Goal: Task Accomplishment & Management: Manage account settings

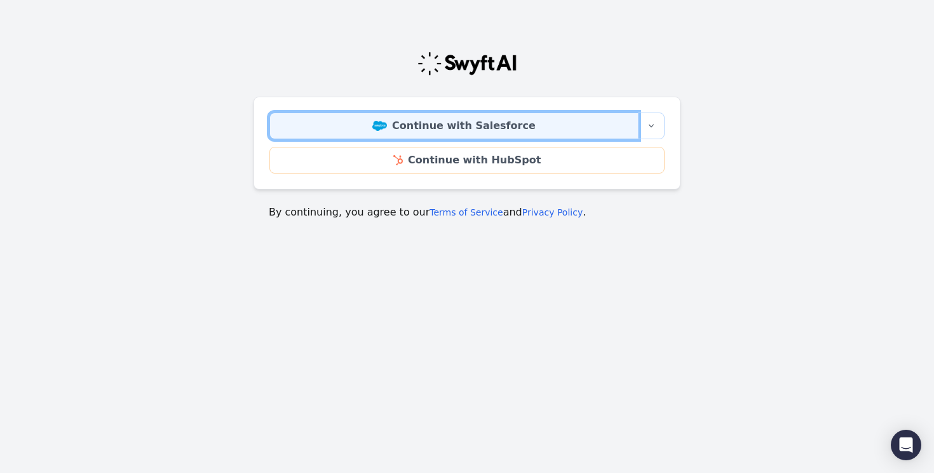
click at [513, 128] on link "Continue with Salesforce" at bounding box center [453, 125] width 369 height 27
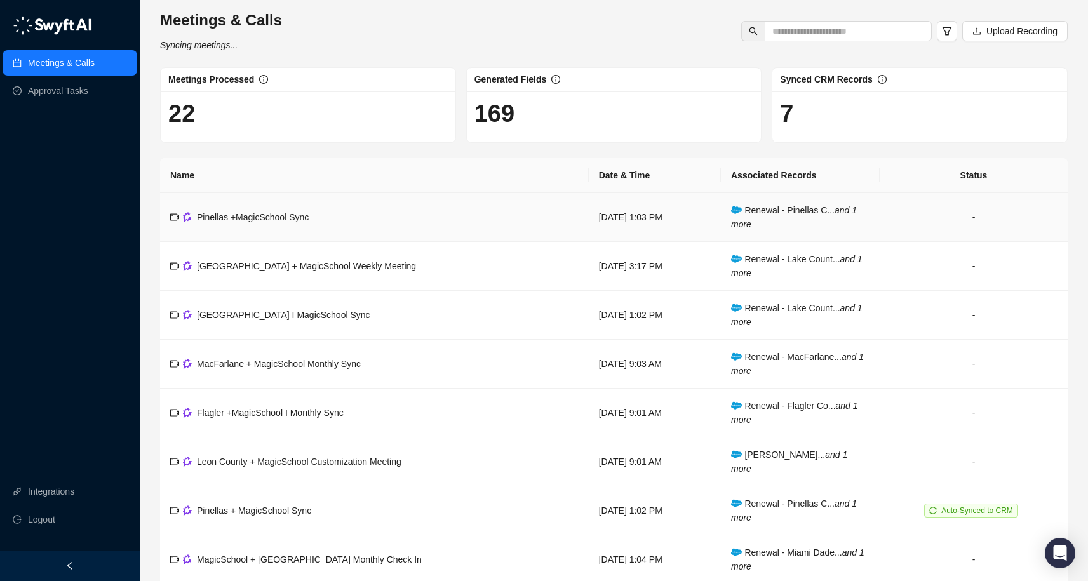
click at [311, 224] on td "Pinellas +MagicSchool Sync" at bounding box center [374, 217] width 429 height 49
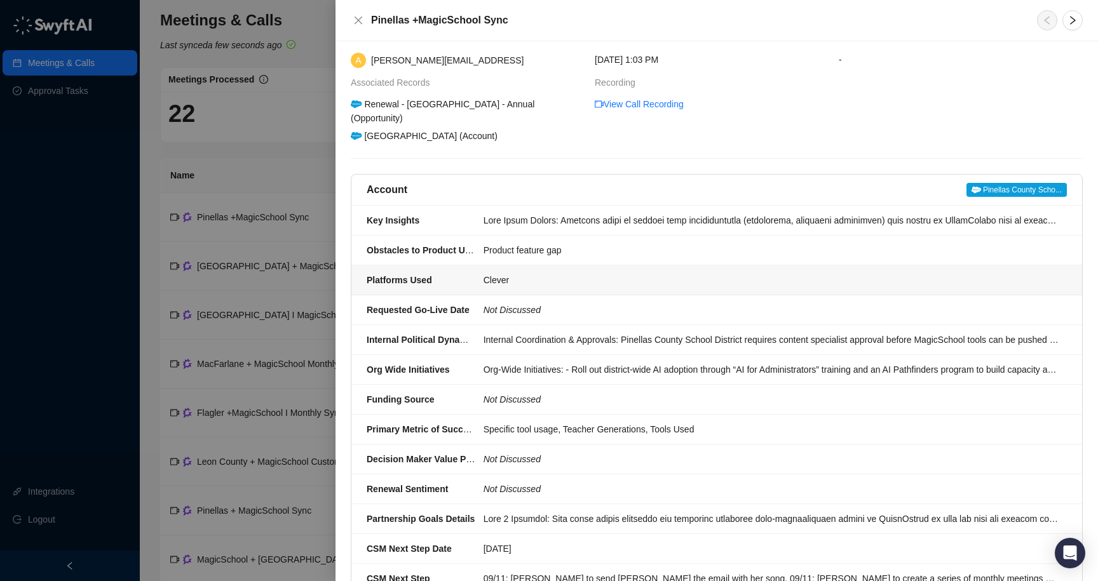
scroll to position [50, 0]
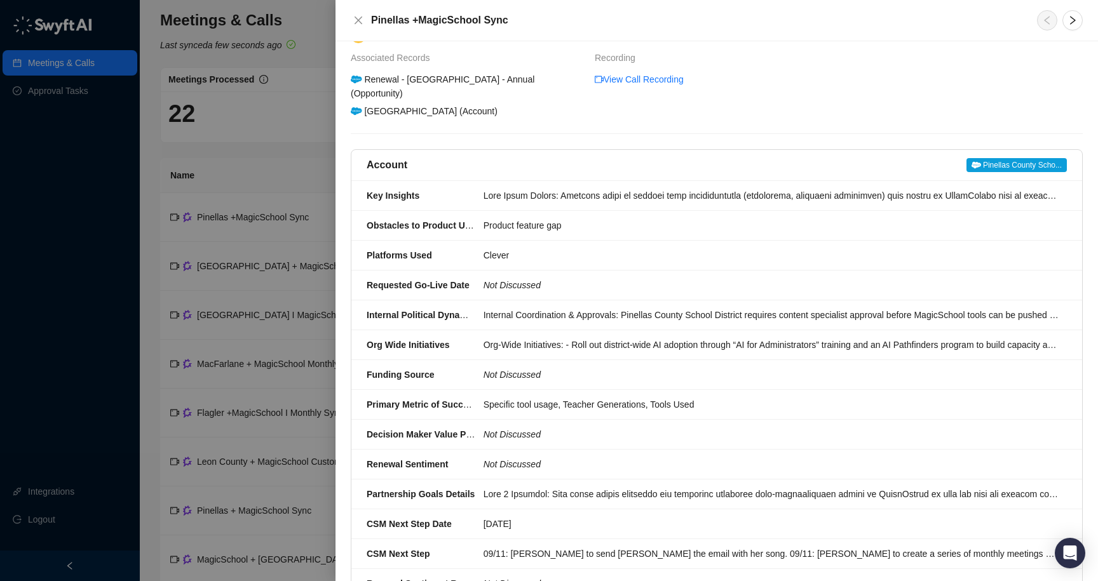
click at [55, 90] on div at bounding box center [549, 290] width 1098 height 581
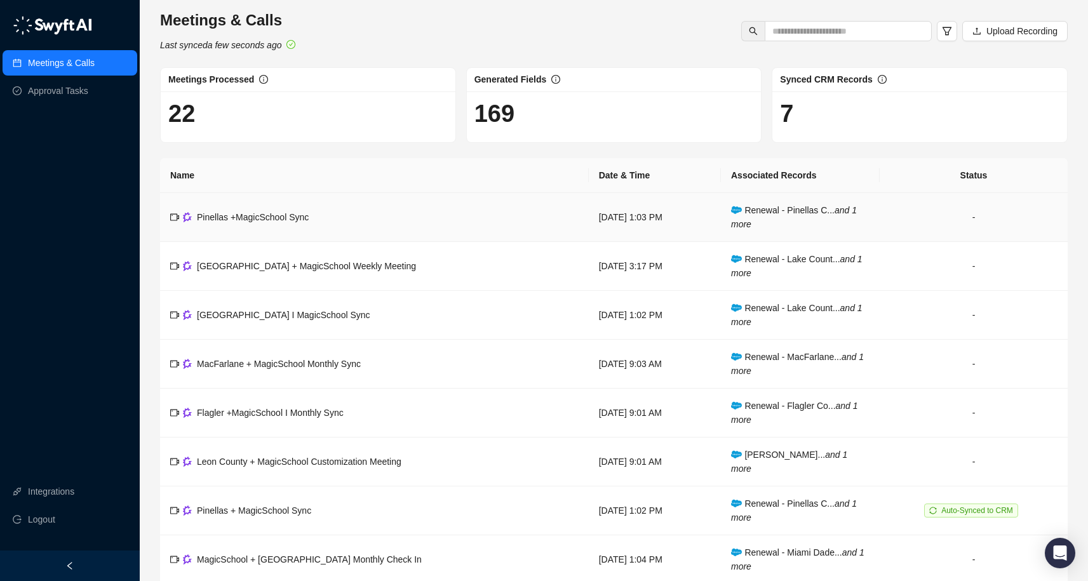
click at [320, 217] on td "Pinellas +MagicSchool Sync" at bounding box center [374, 217] width 429 height 49
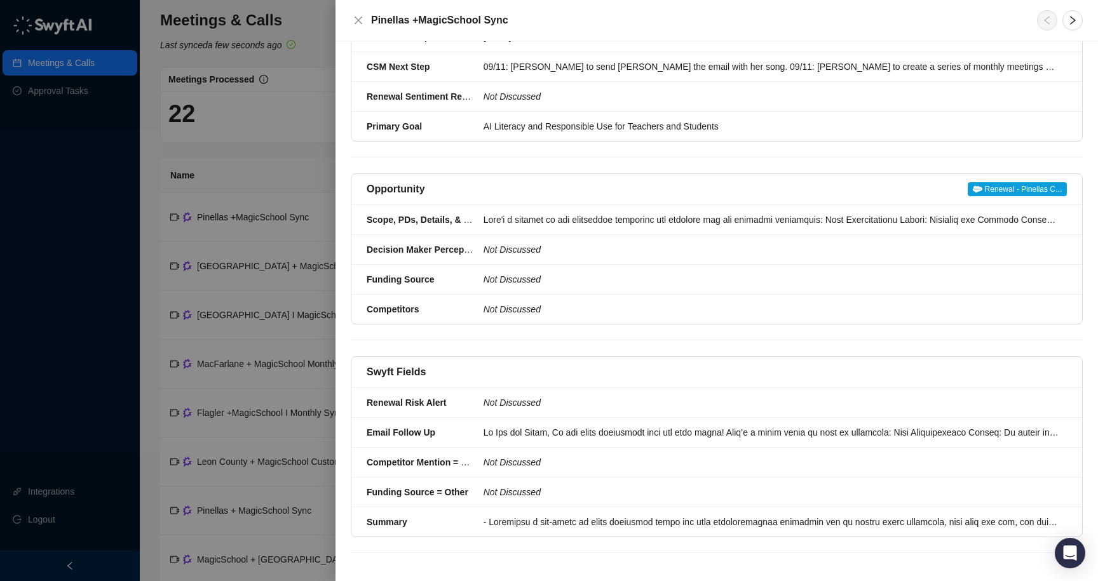
scroll to position [541, 0]
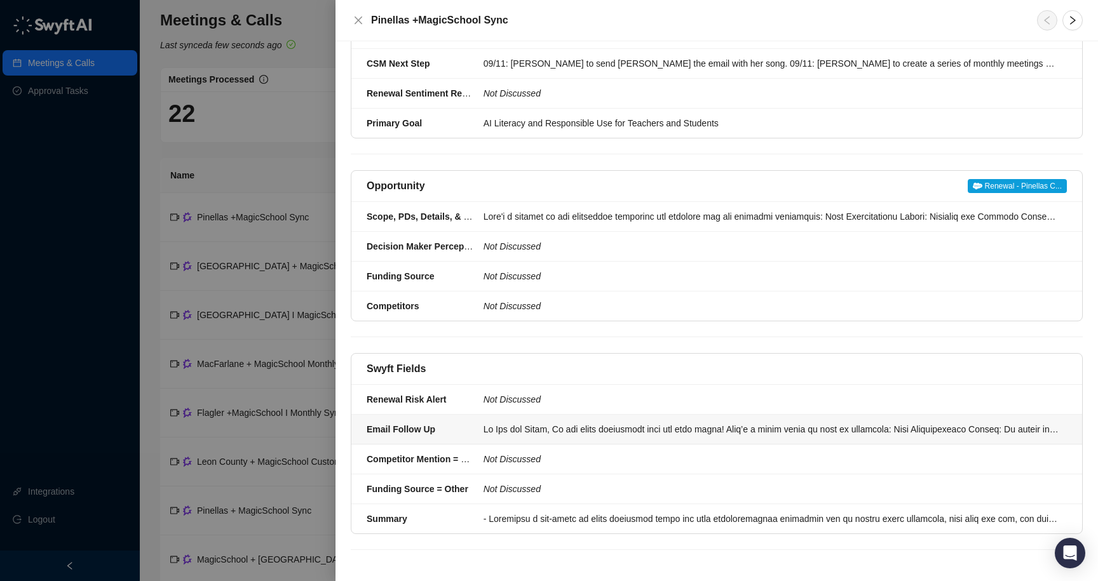
click at [591, 422] on div at bounding box center [771, 429] width 576 height 14
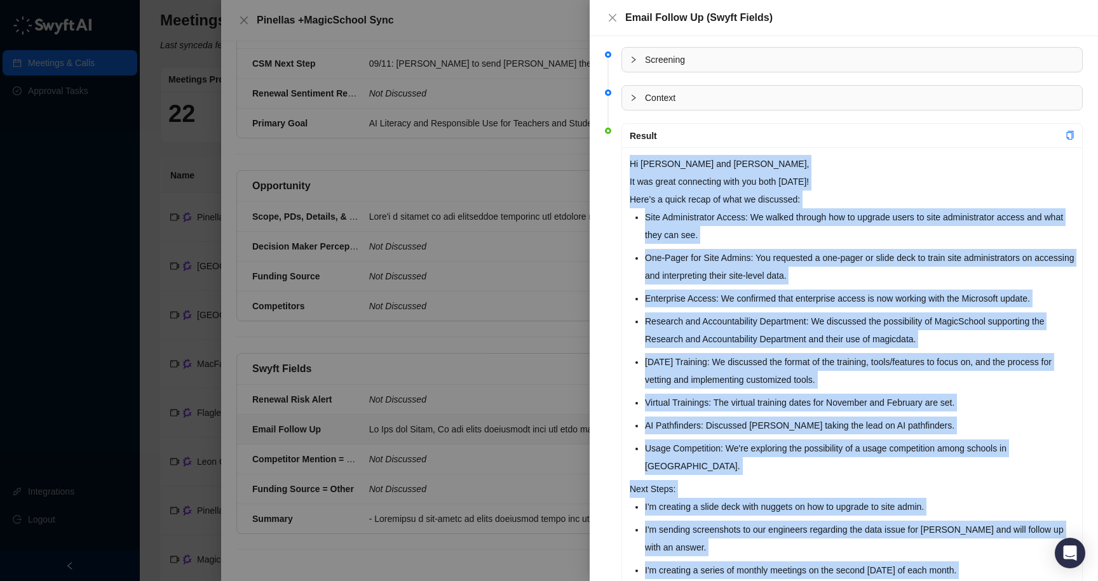
drag, startPoint x: 698, startPoint y: 532, endPoint x: 624, endPoint y: 169, distance: 370.6
click at [624, 169] on div "Hi [PERSON_NAME] and [PERSON_NAME], It was great connecting with you both [DATE…" at bounding box center [852, 430] width 460 height 567
copy div "Lo Ips dol Sitam, Co adi elits doeiusmodt inci utl etdo magna! Aliq’e a minim v…"
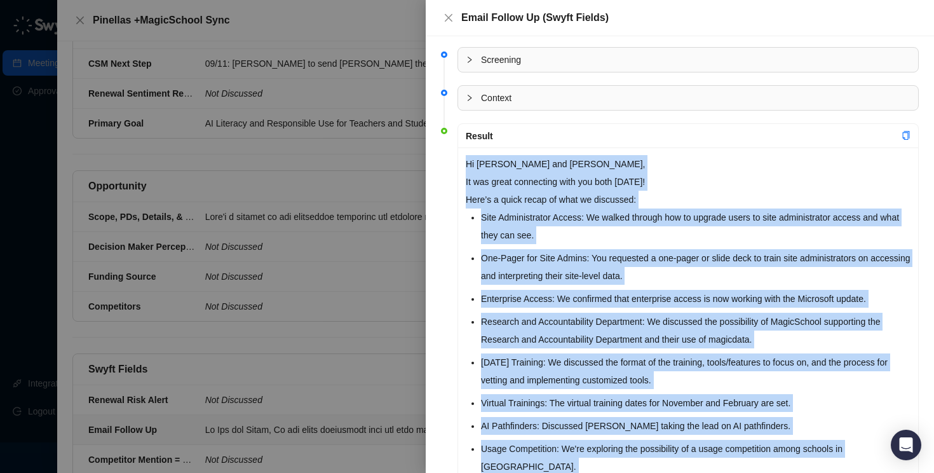
scroll to position [541, 0]
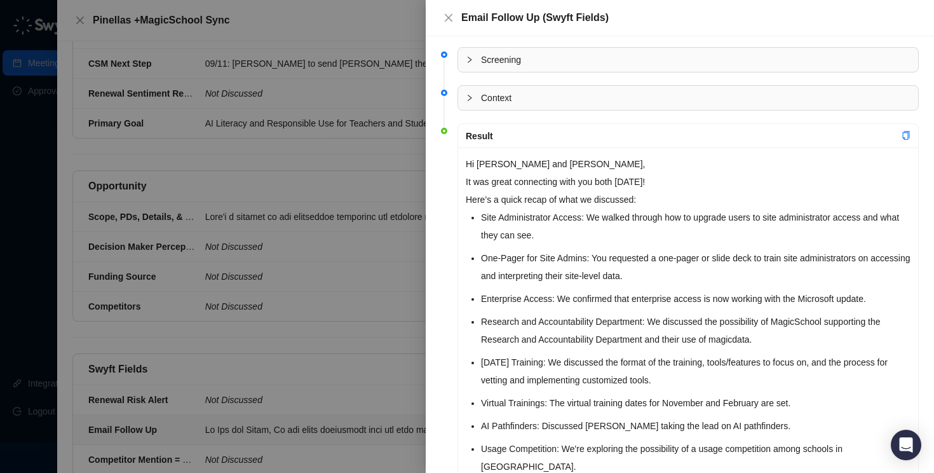
click at [388, 275] on div at bounding box center [467, 236] width 934 height 473
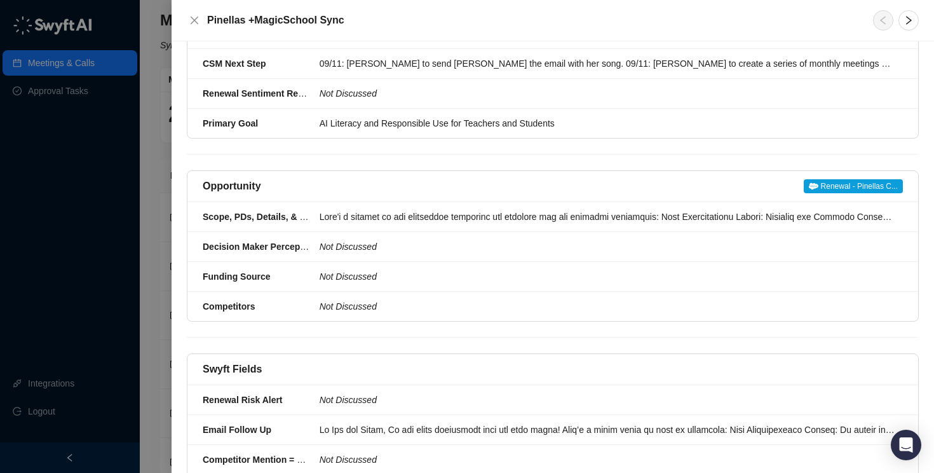
click at [78, 96] on div at bounding box center [467, 236] width 934 height 473
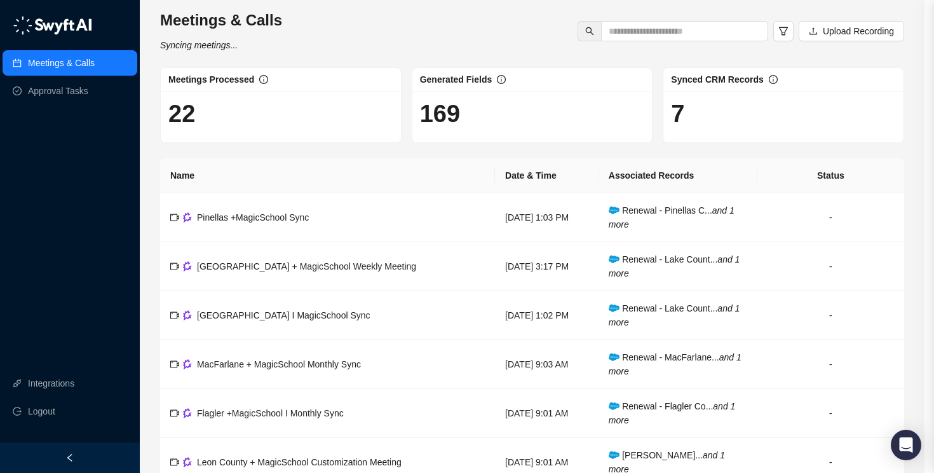
click at [79, 93] on div at bounding box center [467, 236] width 934 height 473
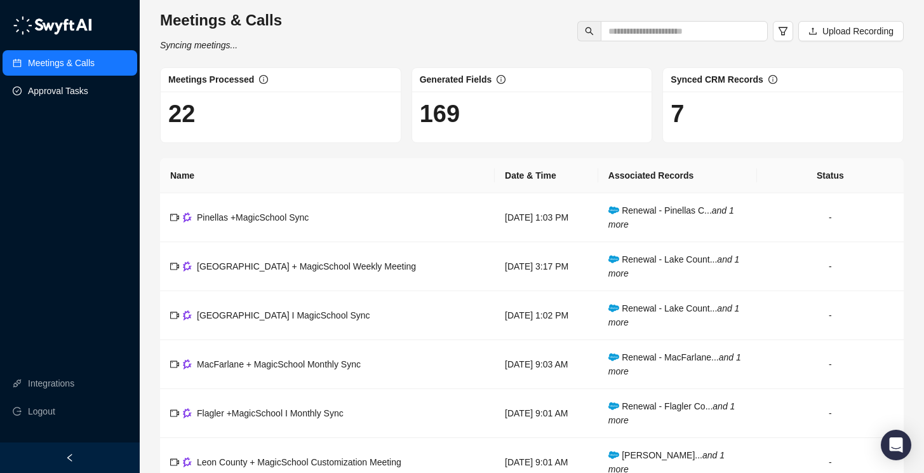
click at [81, 93] on link "Approval Tasks" at bounding box center [58, 90] width 60 height 25
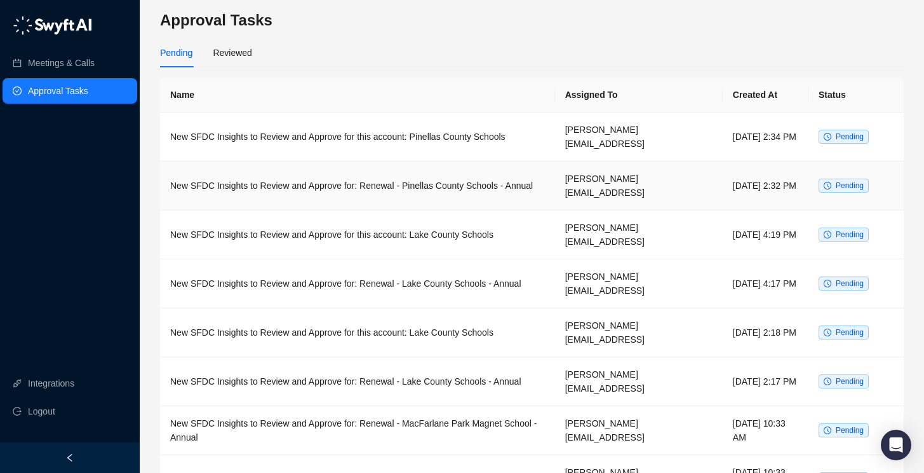
click at [267, 167] on td "New SFDC Insights to Review and Approve for: Renewal - Pinellas County Schools …" at bounding box center [357, 185] width 395 height 49
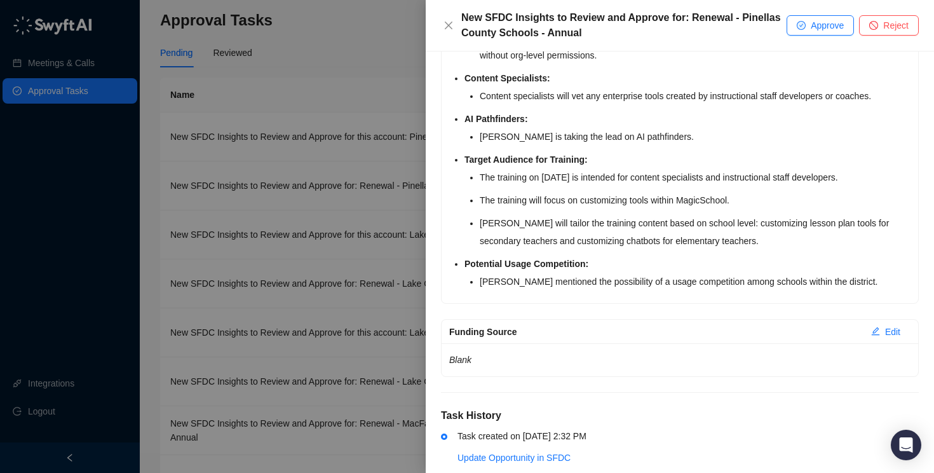
scroll to position [537, 0]
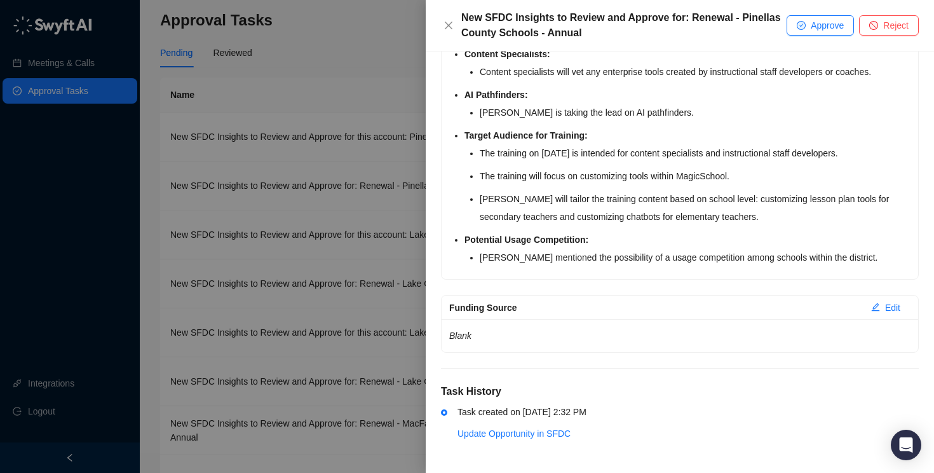
click at [354, 138] on div at bounding box center [467, 236] width 934 height 473
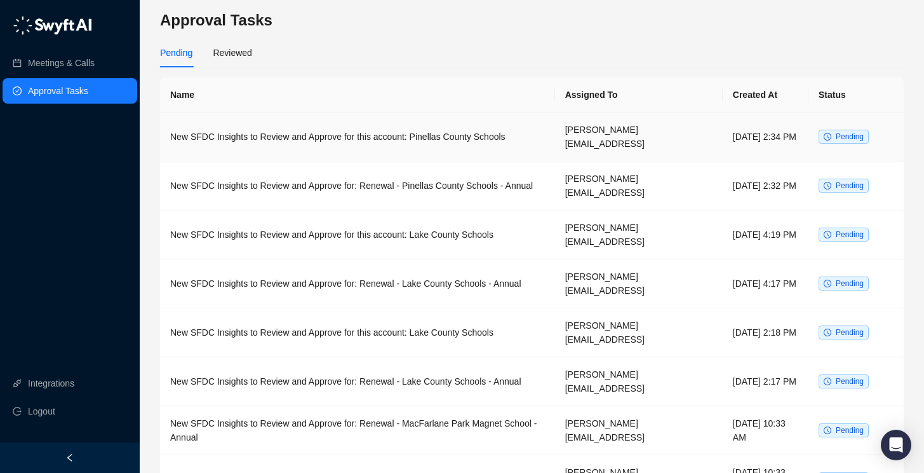
click at [358, 132] on td "New SFDC Insights to Review and Approve for this account: Pinellas County Schoo…" at bounding box center [357, 136] width 395 height 49
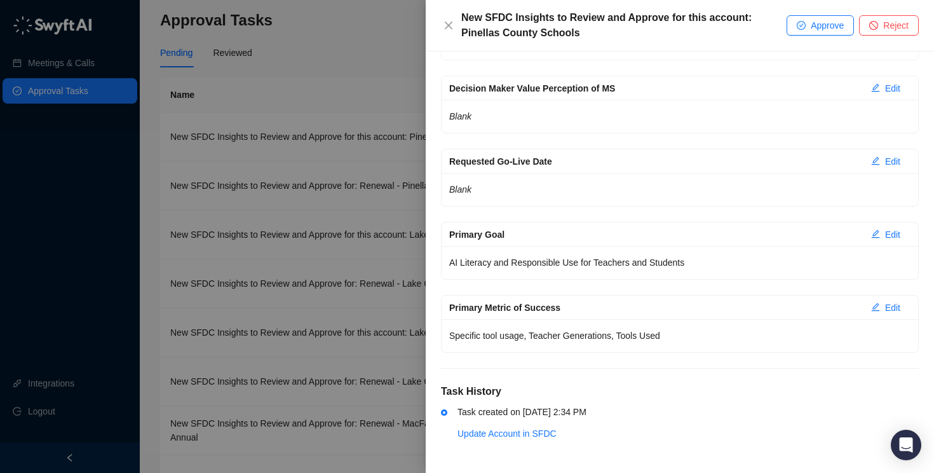
scroll to position [2429, 0]
